Goal: Navigation & Orientation: Find specific page/section

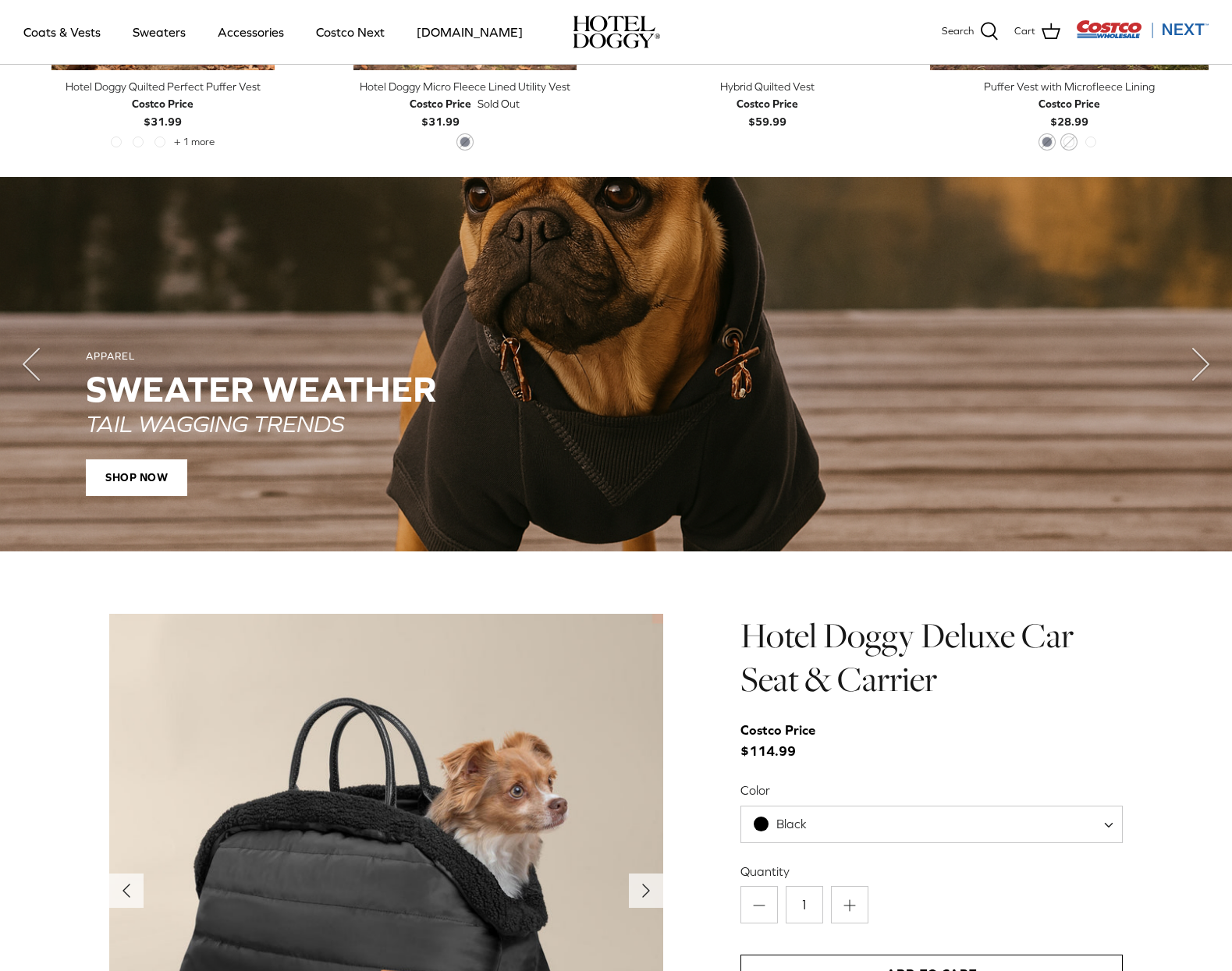
scroll to position [974, 0]
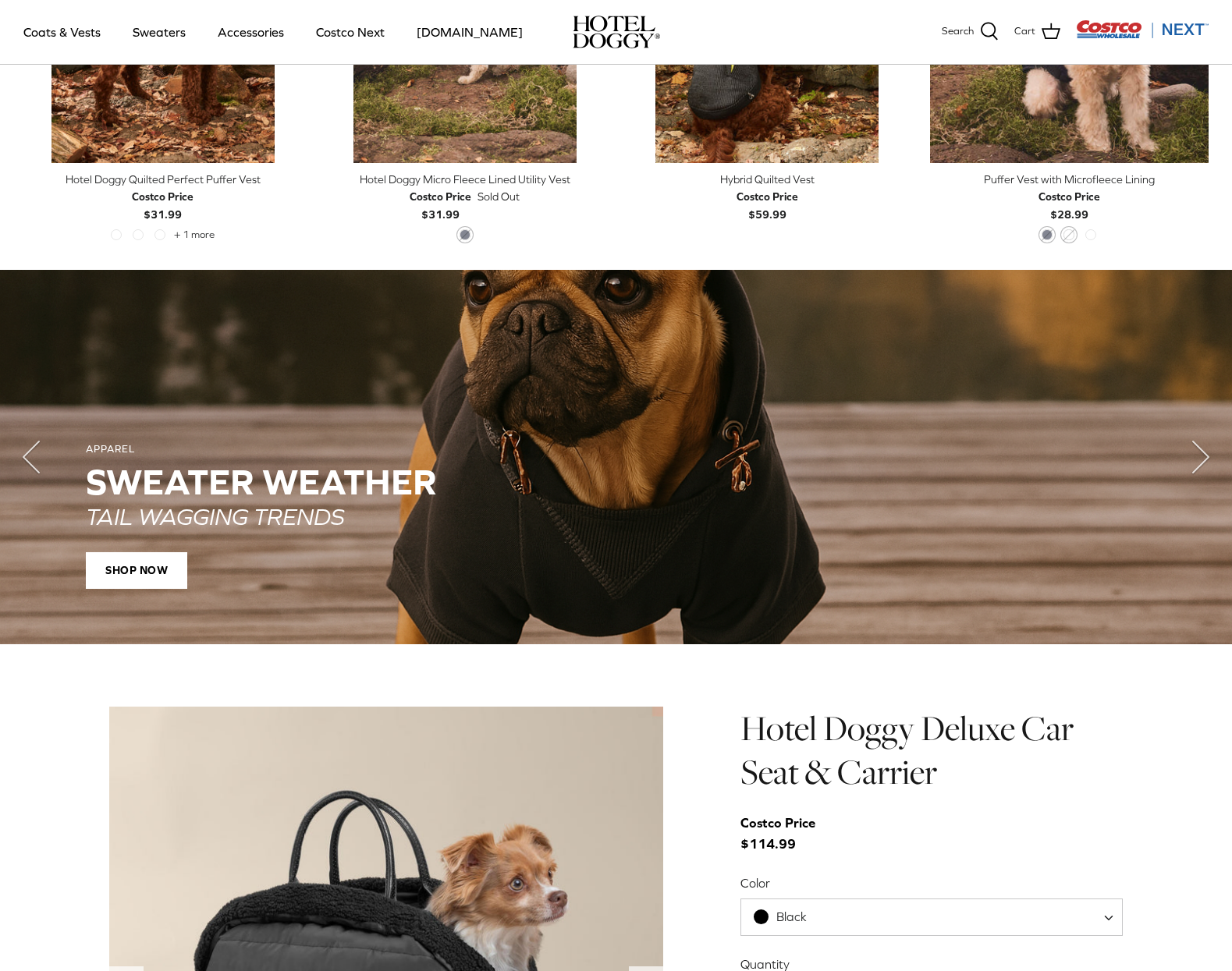
click at [595, 492] on h2 "SWEATER WEATHER" at bounding box center [616, 482] width 1061 height 40
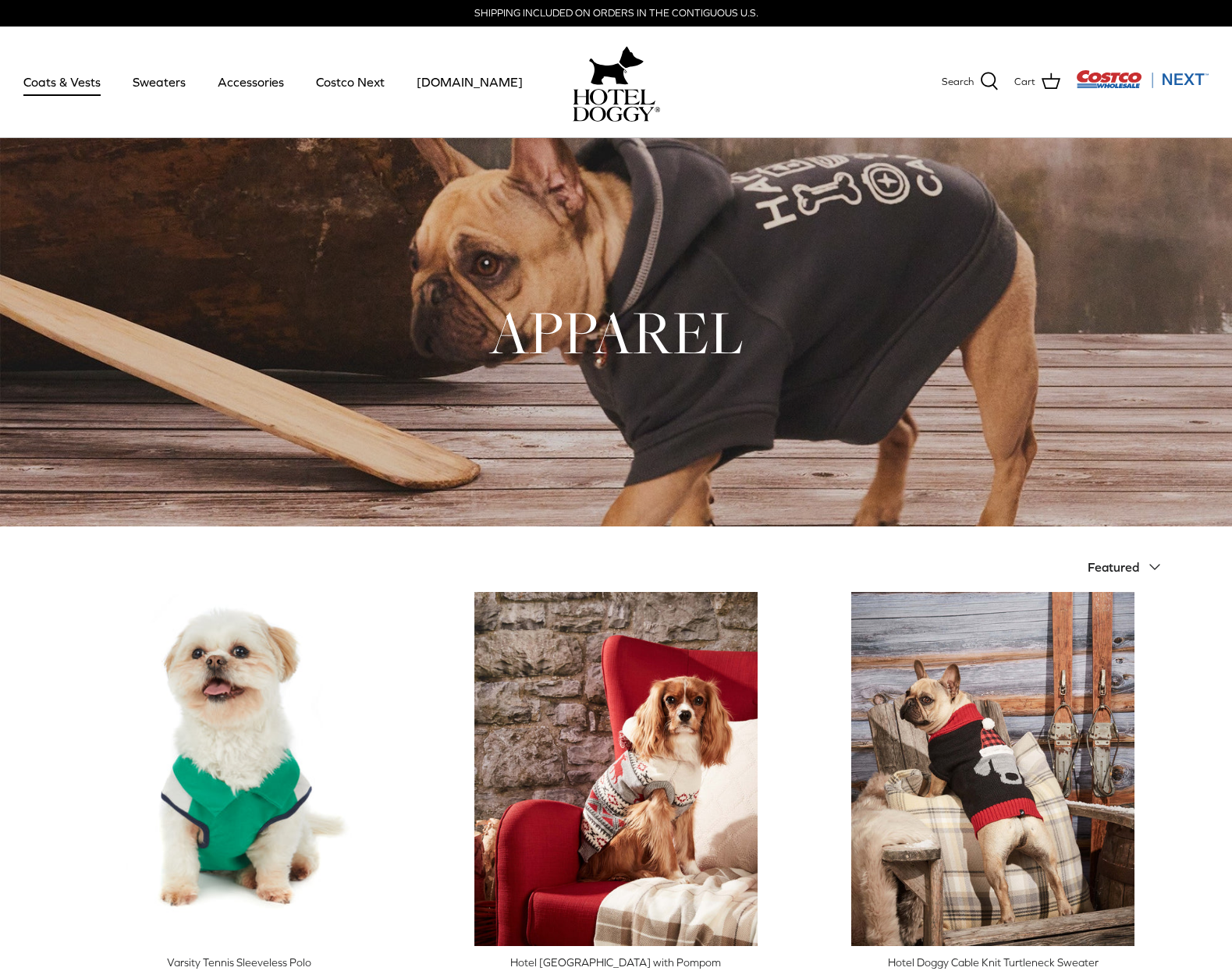
click at [58, 79] on link "Coats & Vests" at bounding box center [62, 82] width 106 height 53
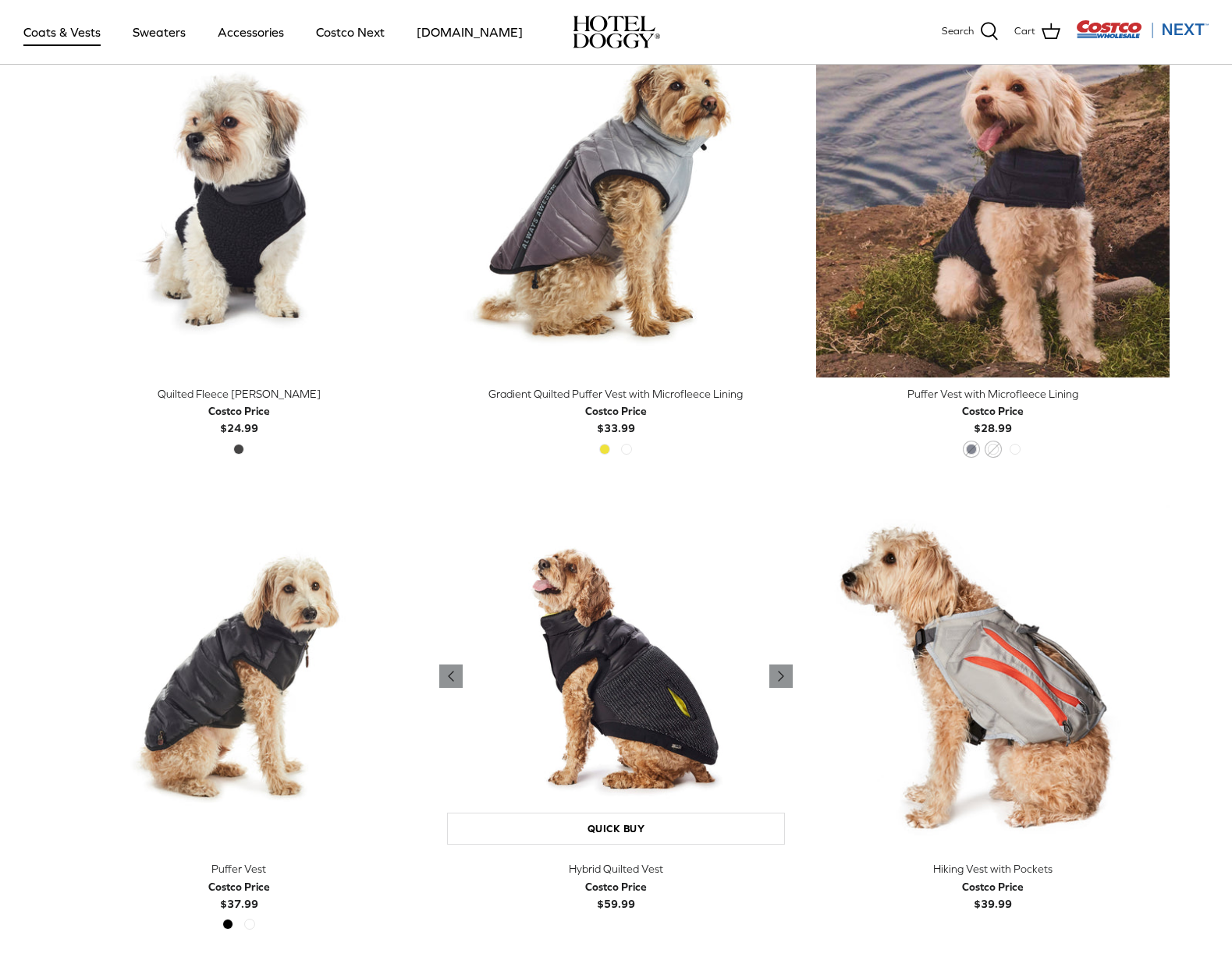
scroll to position [2340, 0]
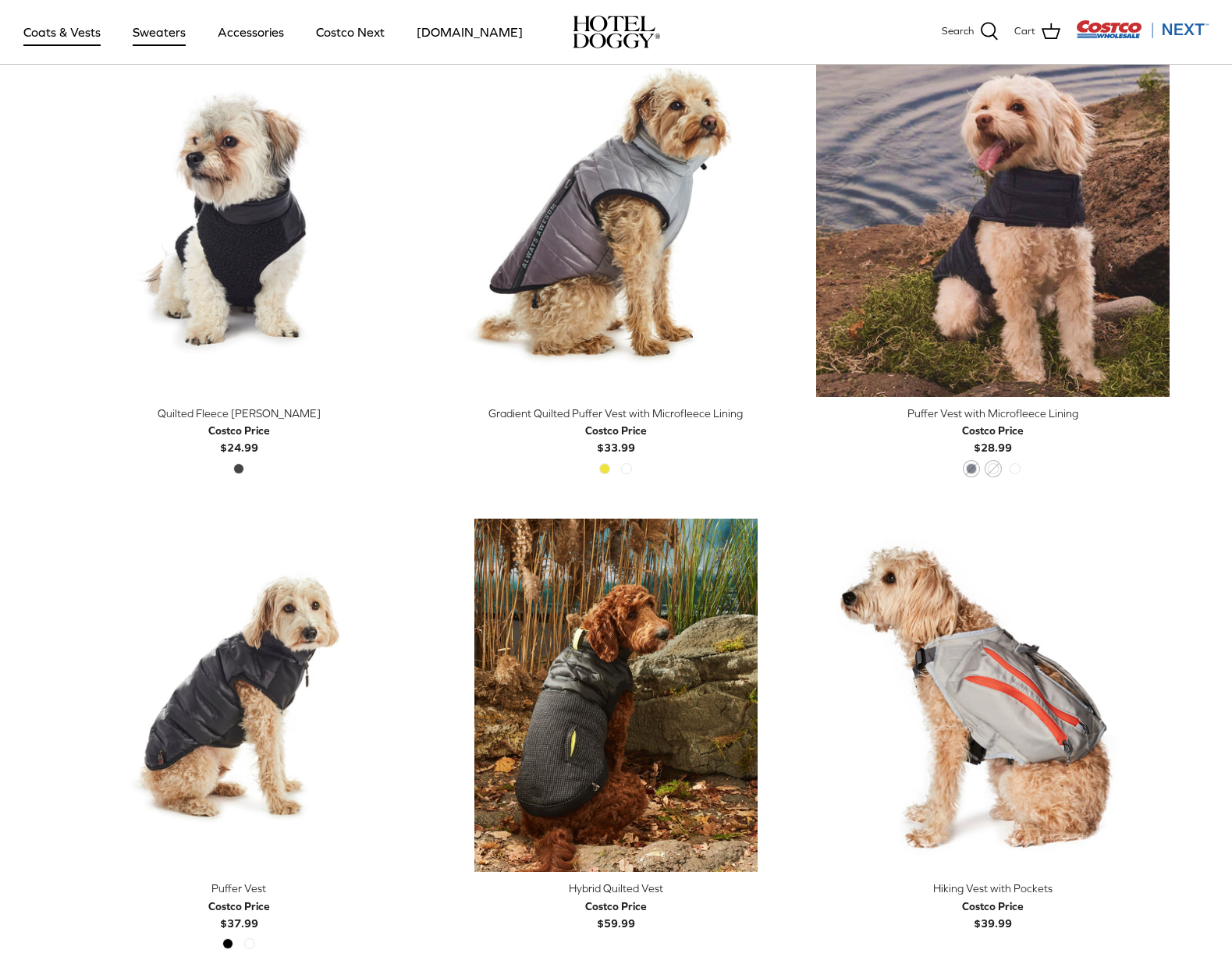
click at [170, 30] on link "Sweaters" at bounding box center [159, 32] width 81 height 53
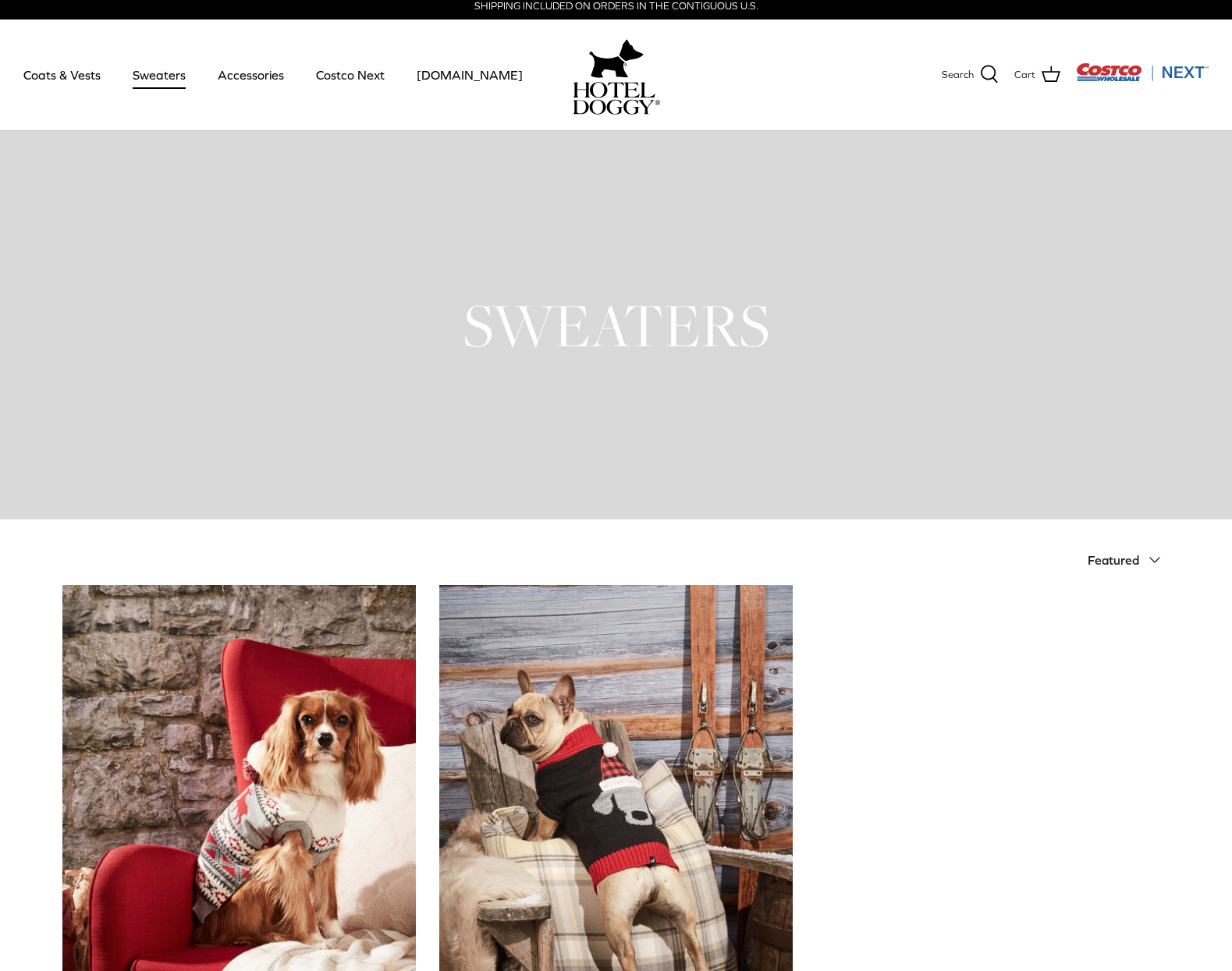
scroll to position [3, 0]
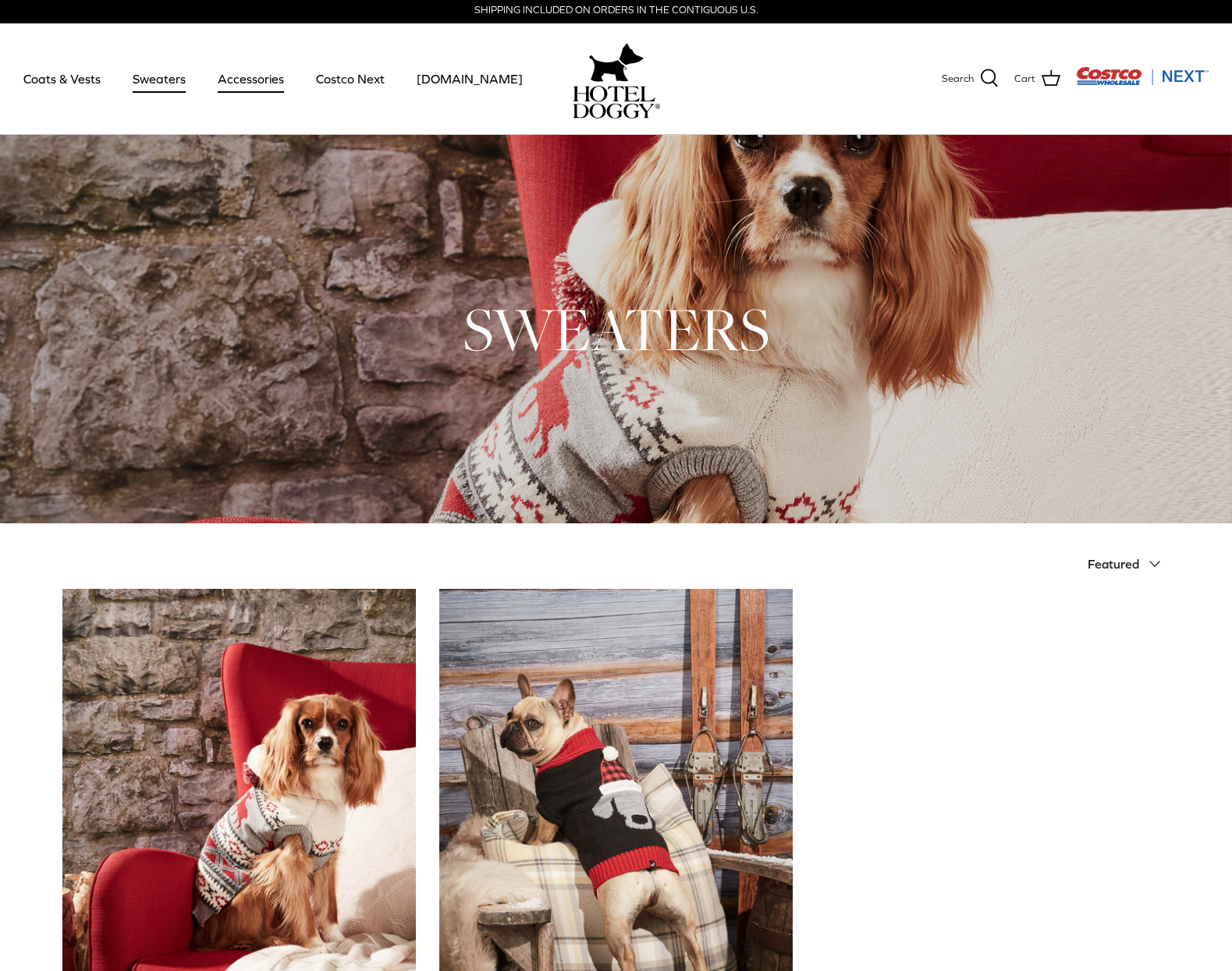
click at [263, 86] on link "Accessories" at bounding box center [251, 78] width 95 height 53
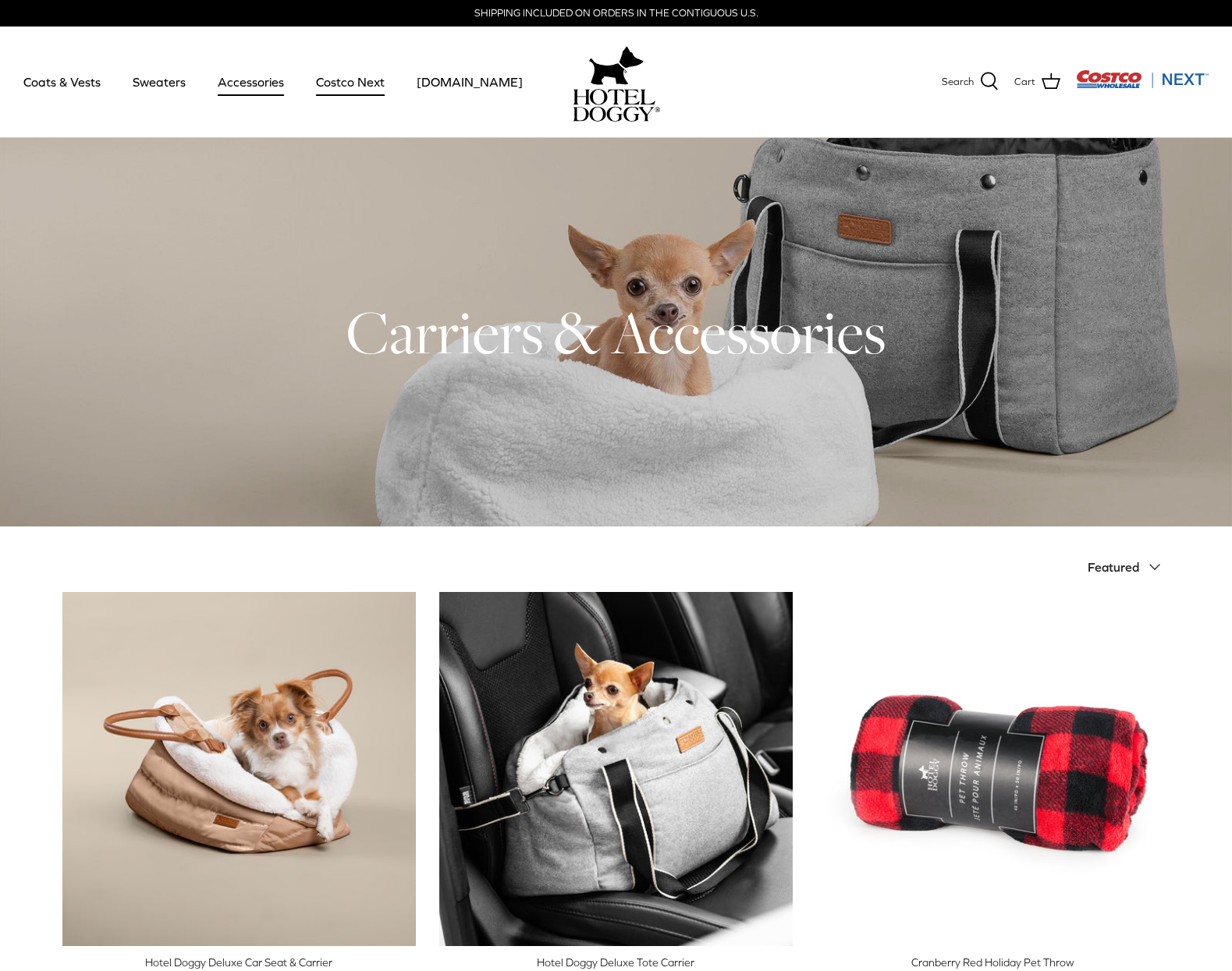
click at [355, 90] on link "Costco Next" at bounding box center [350, 82] width 97 height 53
